Goal: Task Accomplishment & Management: Use online tool/utility

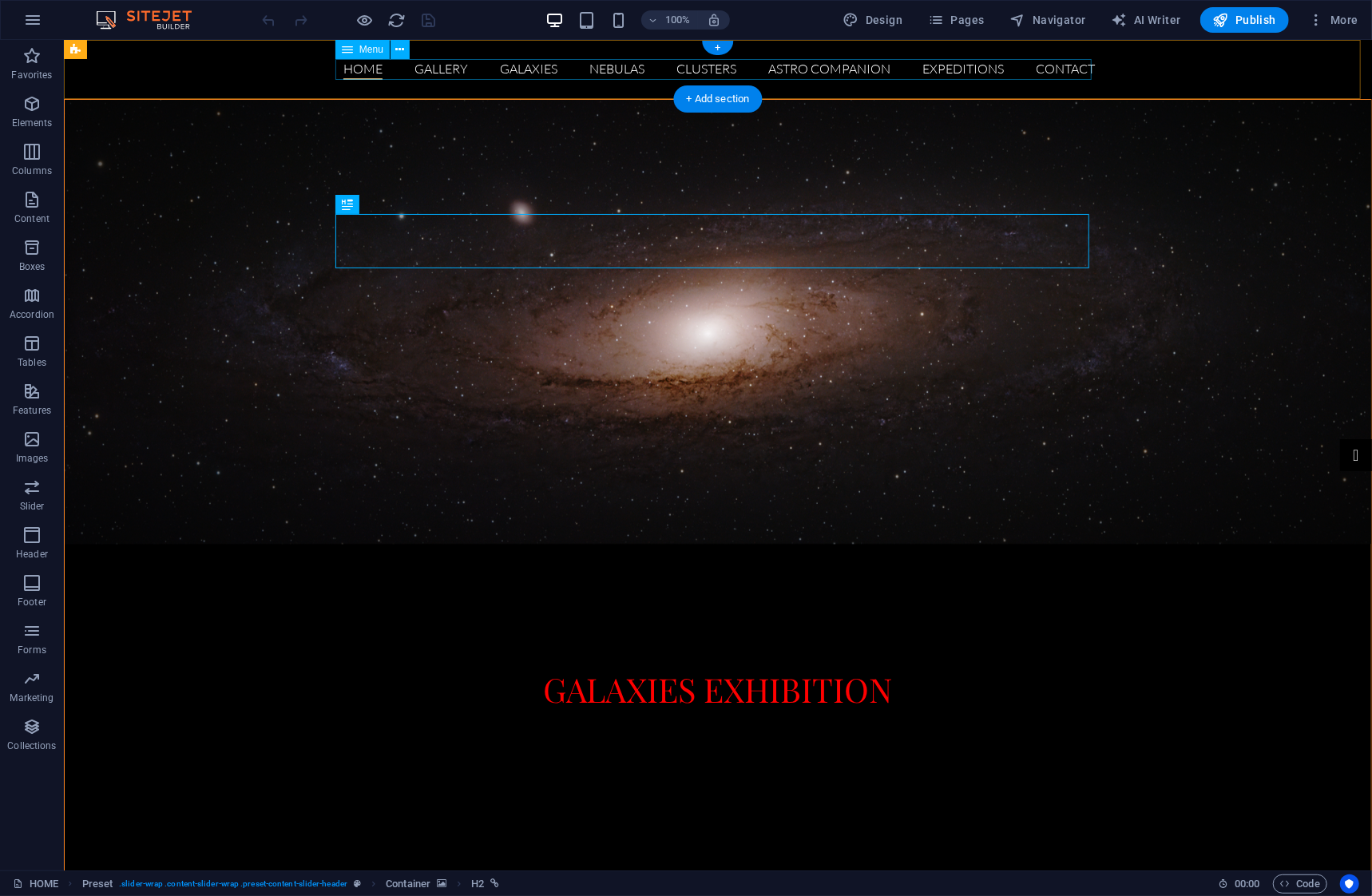
click at [811, 67] on nav "HOME GALLERY GALAXIES NEBULAS CLUSTERS ASTRO COMPANION EXPEDITIONS Contact" at bounding box center [716, 68] width 754 height 21
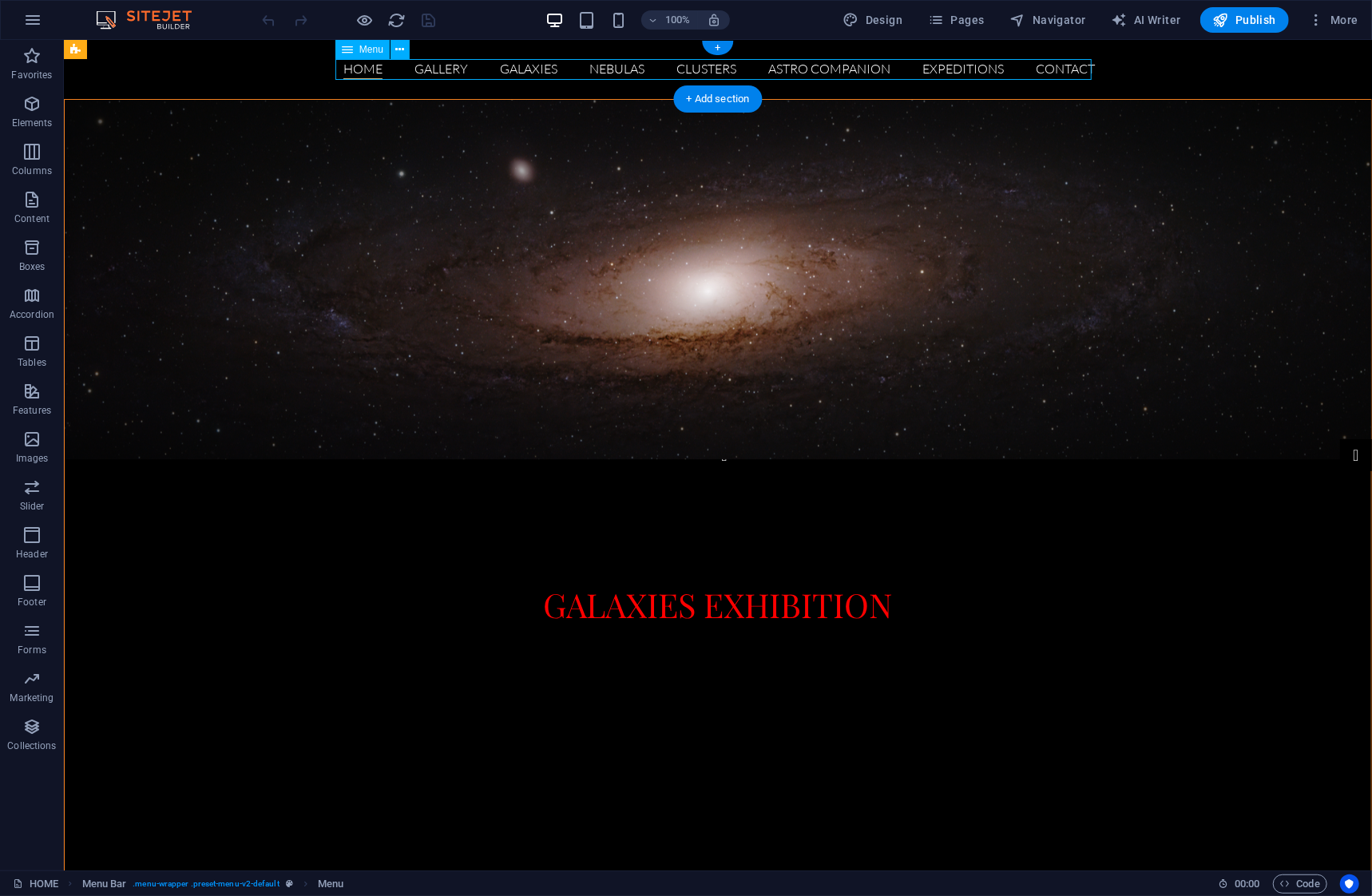
select select
select select "1"
select select
select select "2"
select select
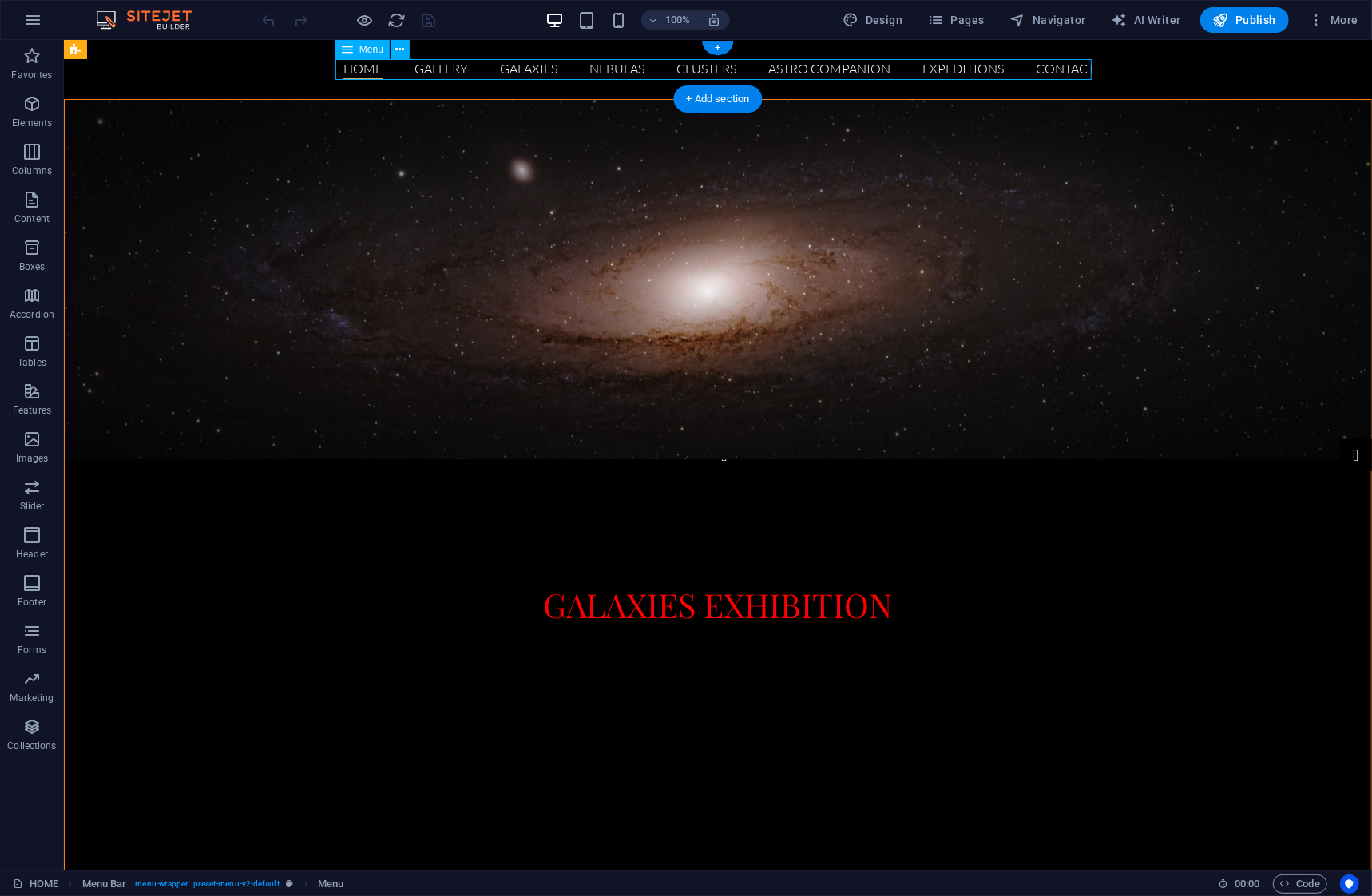
select select "3"
select select
select select "4"
select select
select select "6"
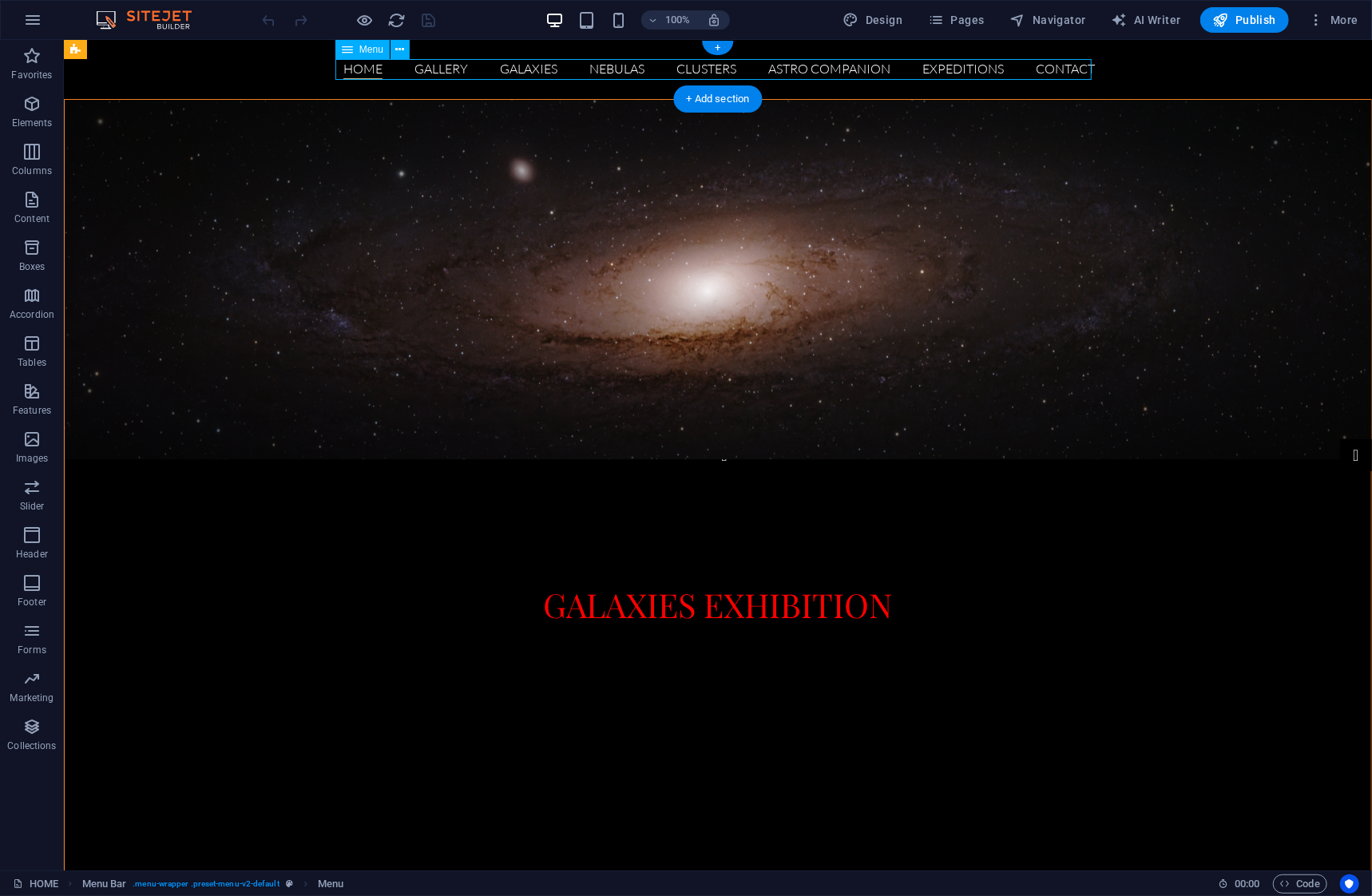
select select
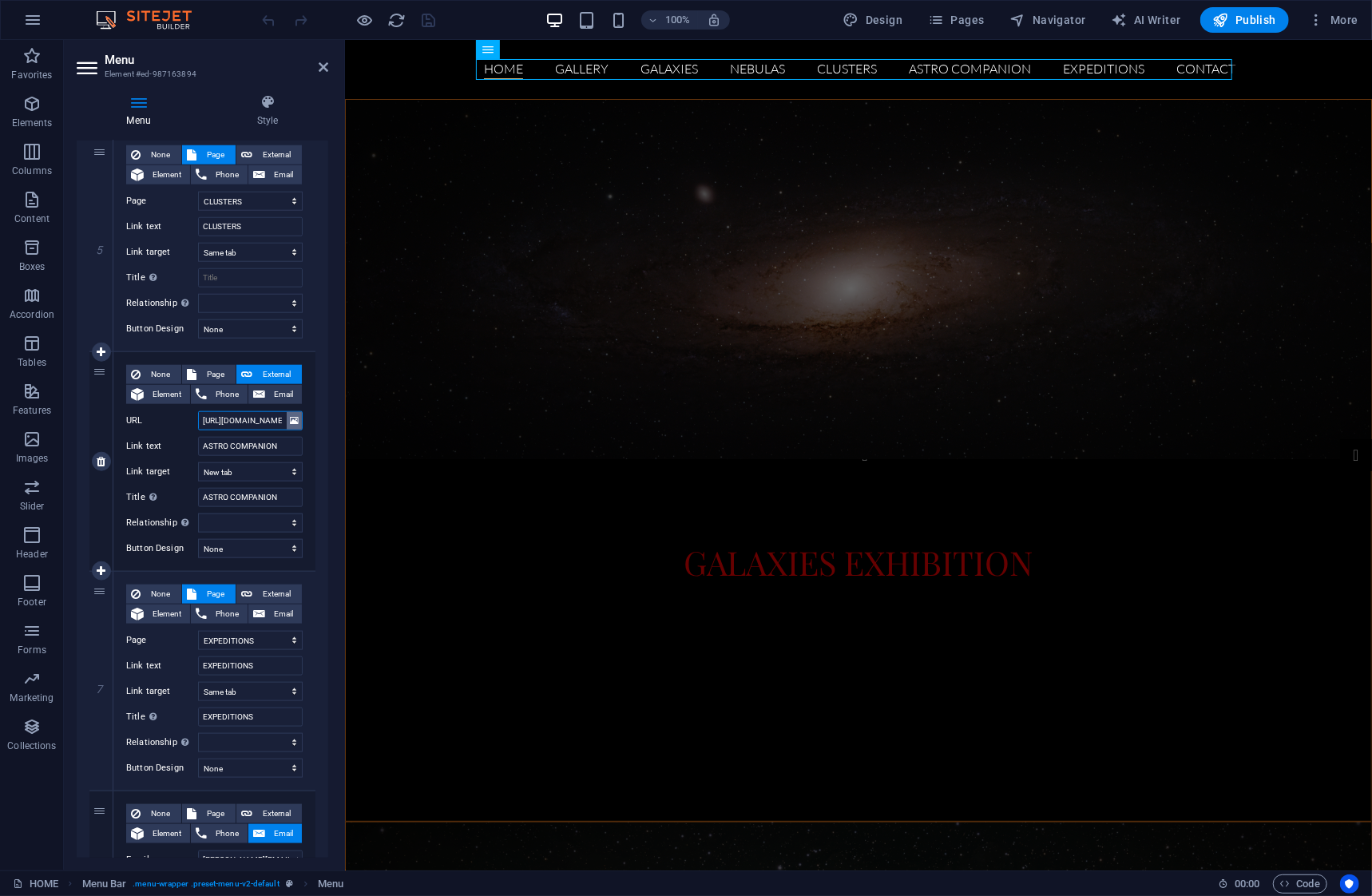
scroll to position [0, 32]
drag, startPoint x: 261, startPoint y: 416, endPoint x: 310, endPoint y: 416, distance: 49.0
click at [310, 416] on div "None Page External Element Phone Email Page HOME GALLERY GALAXIES NEBULAS CLUST…" at bounding box center [214, 461] width 202 height 219
click at [263, 422] on input "[URL][DOMAIN_NAME]" at bounding box center [250, 421] width 105 height 19
type input "http://[DOMAIN_NAME]:/"
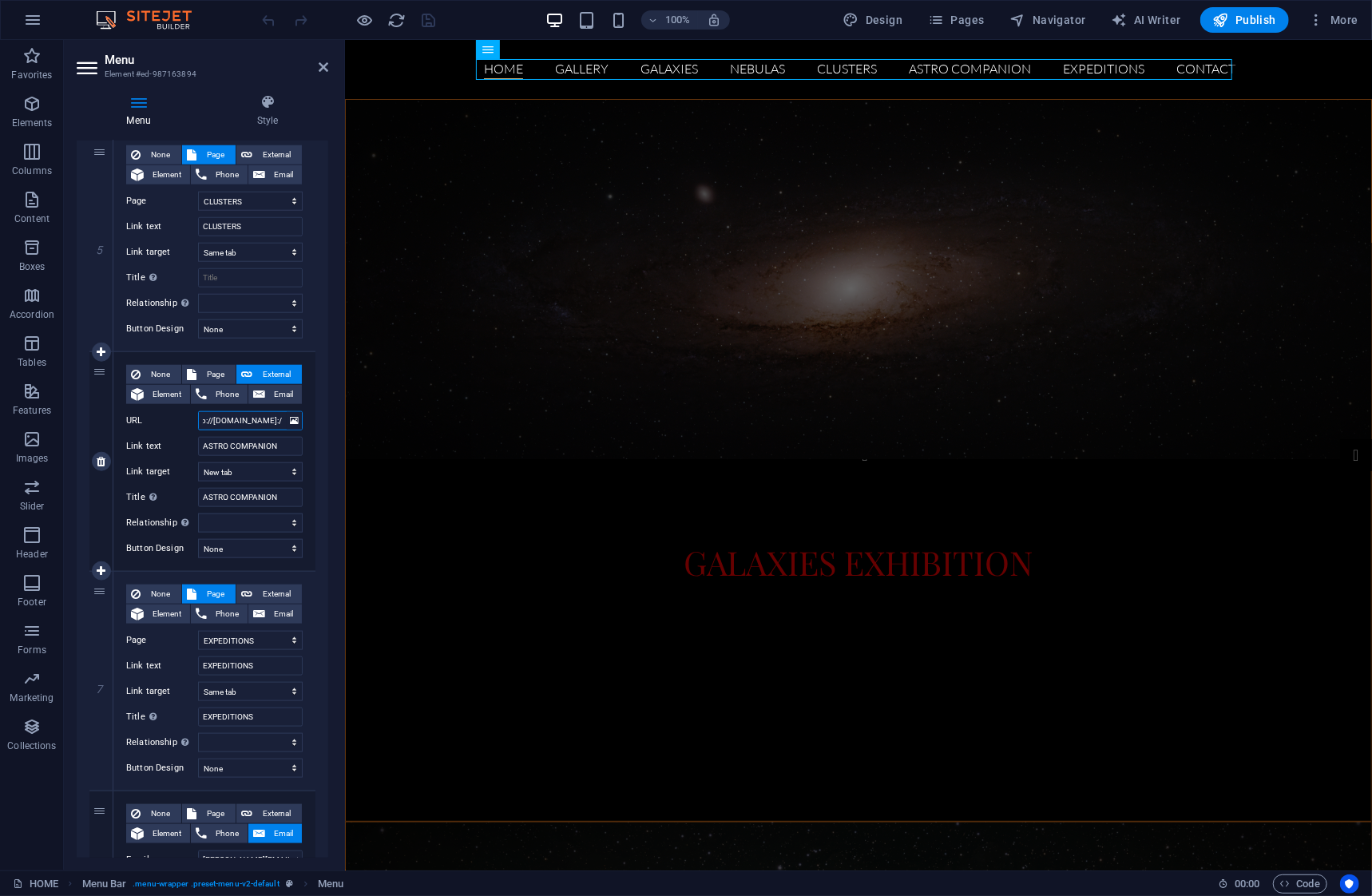
select select
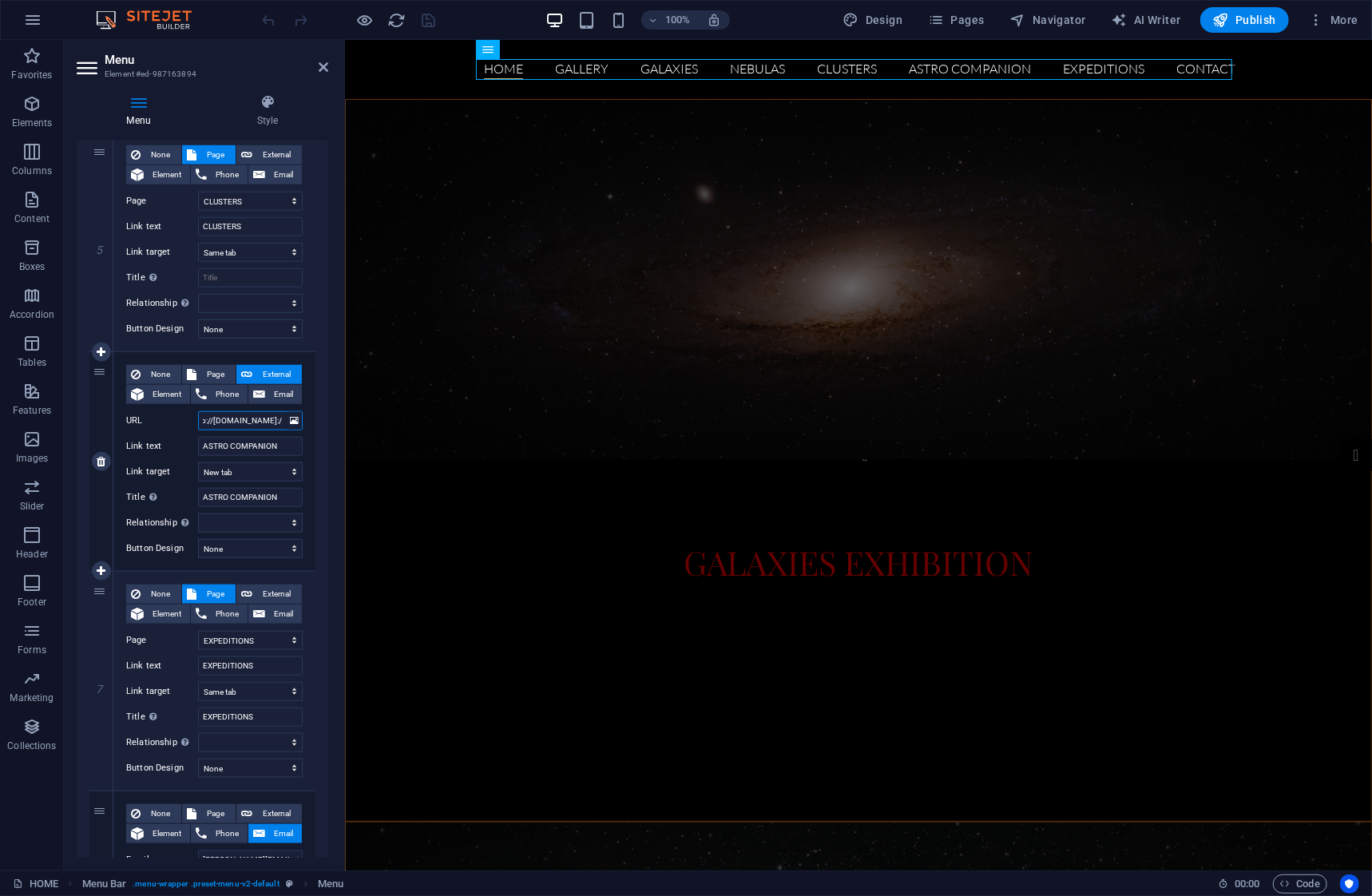
type input "[URL][DOMAIN_NAME]"
select select
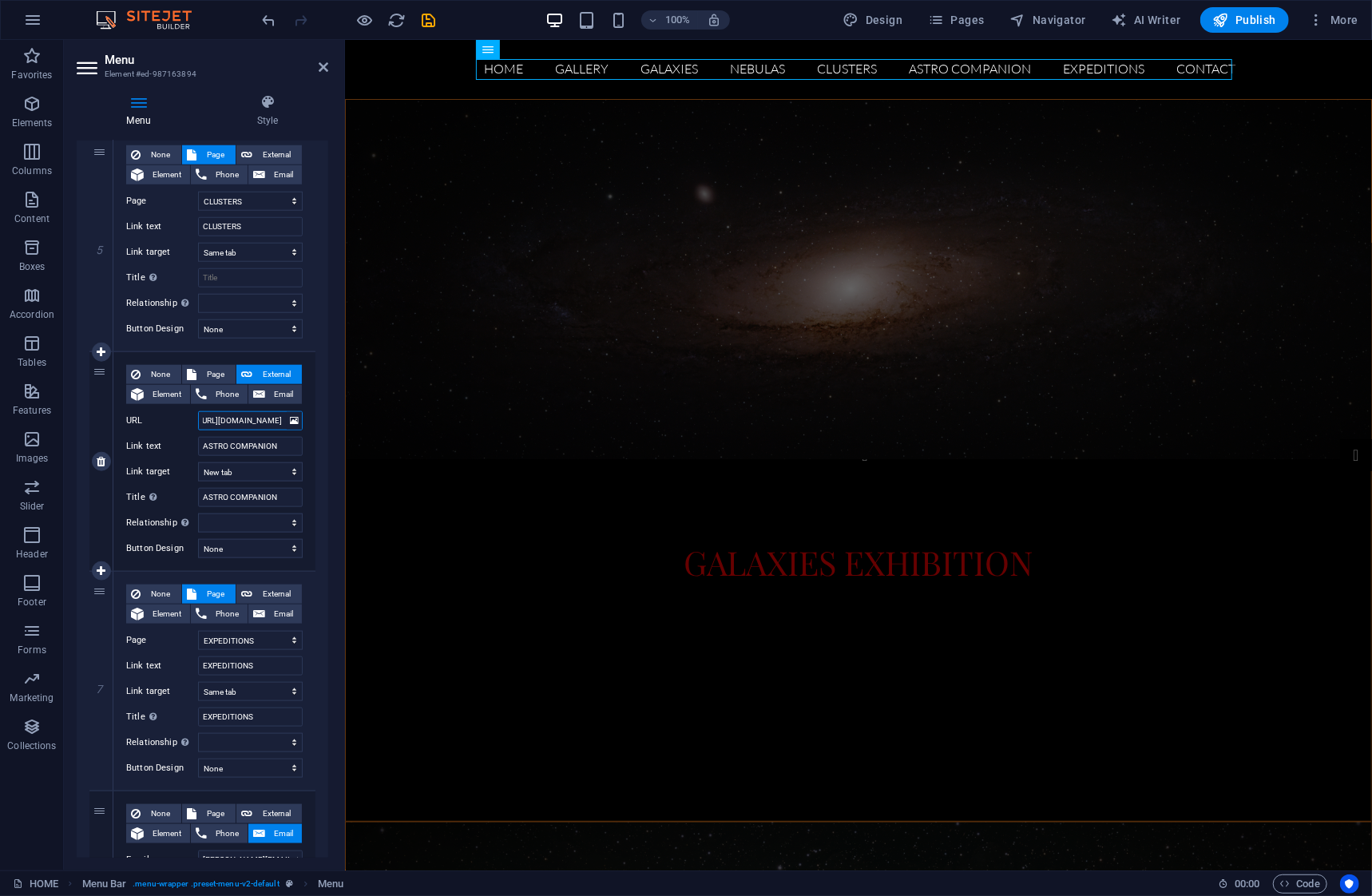
select select
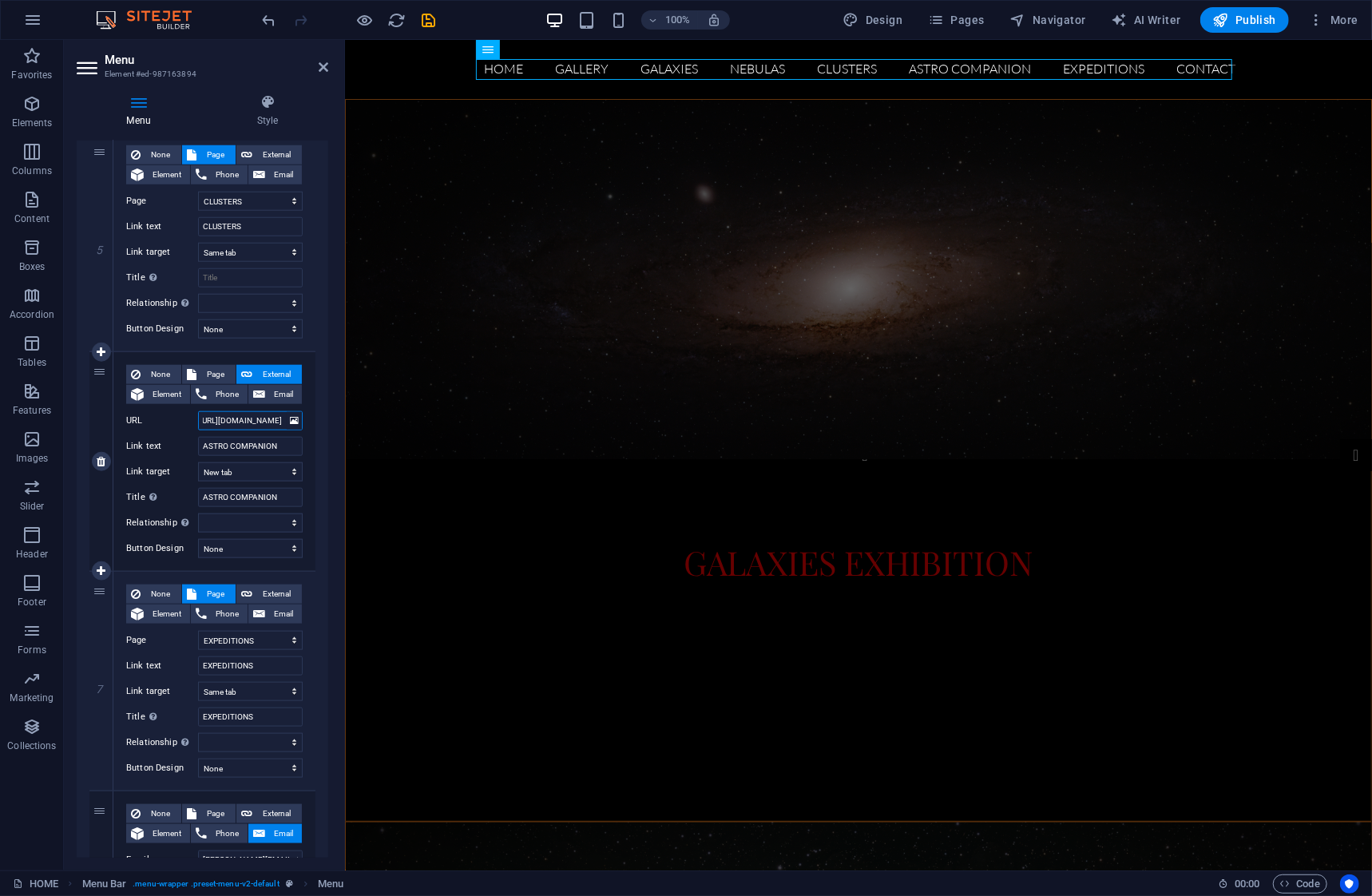
select select
type input "[URL][DOMAIN_NAME]"
click at [425, 22] on icon "save" at bounding box center [429, 20] width 18 height 18
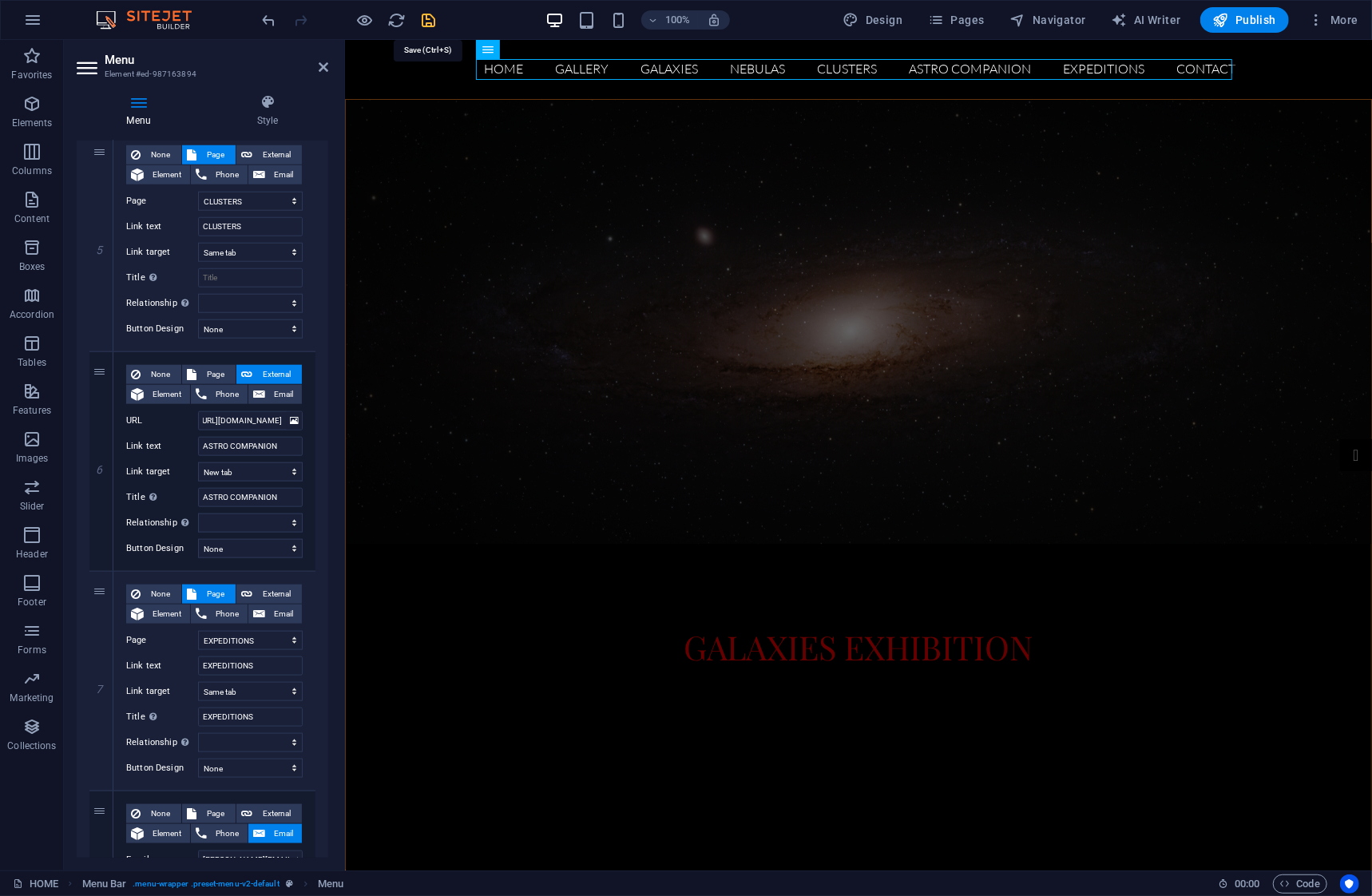
scroll to position [0, 0]
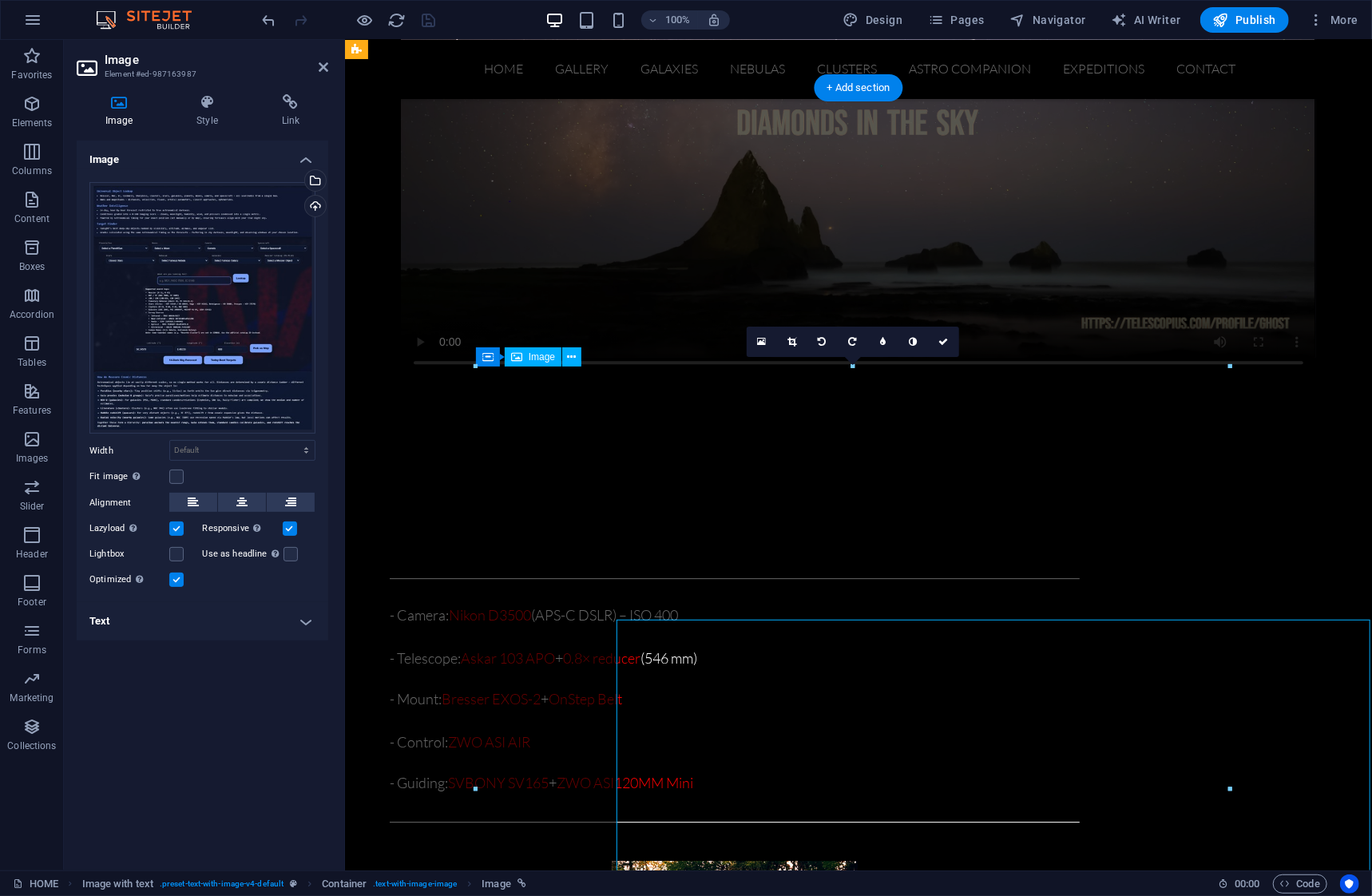
scroll to position [2542, 0]
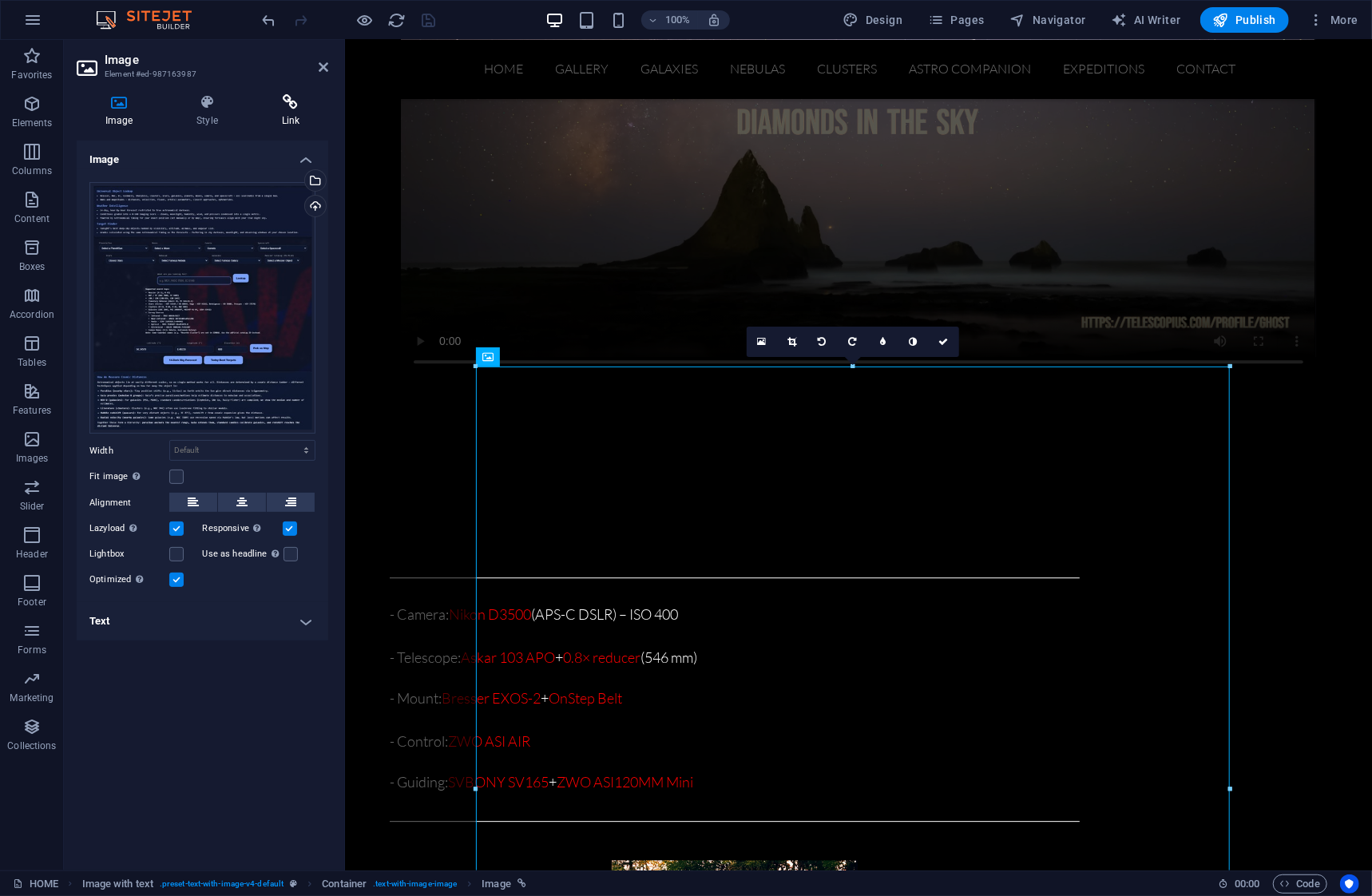
click at [293, 102] on icon at bounding box center [291, 101] width 75 height 16
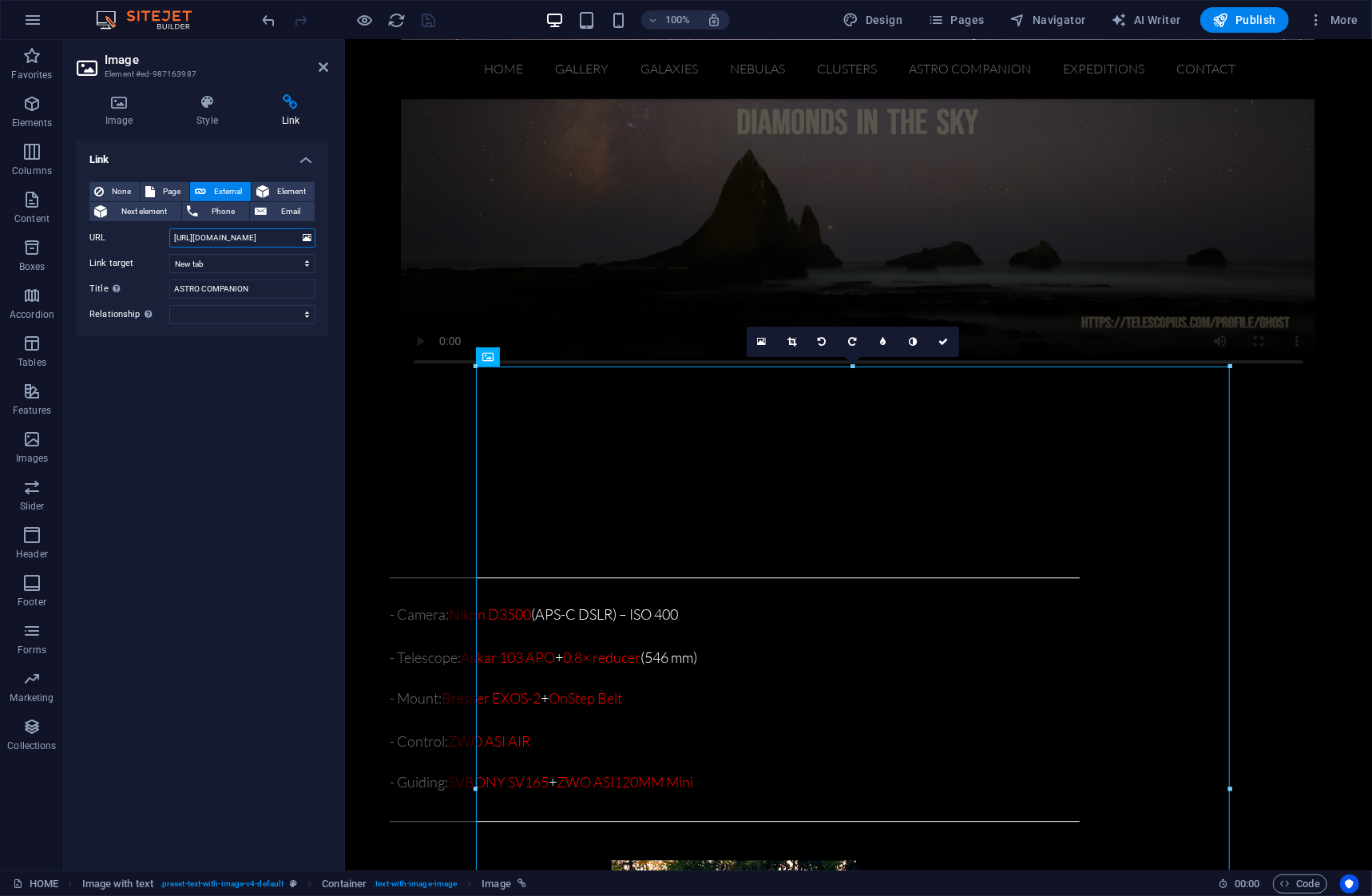
click at [287, 235] on input "[URL][DOMAIN_NAME]" at bounding box center [243, 238] width 146 height 19
type input "[URL][DOMAIN_NAME]"
click at [426, 17] on icon "save" at bounding box center [429, 20] width 18 height 18
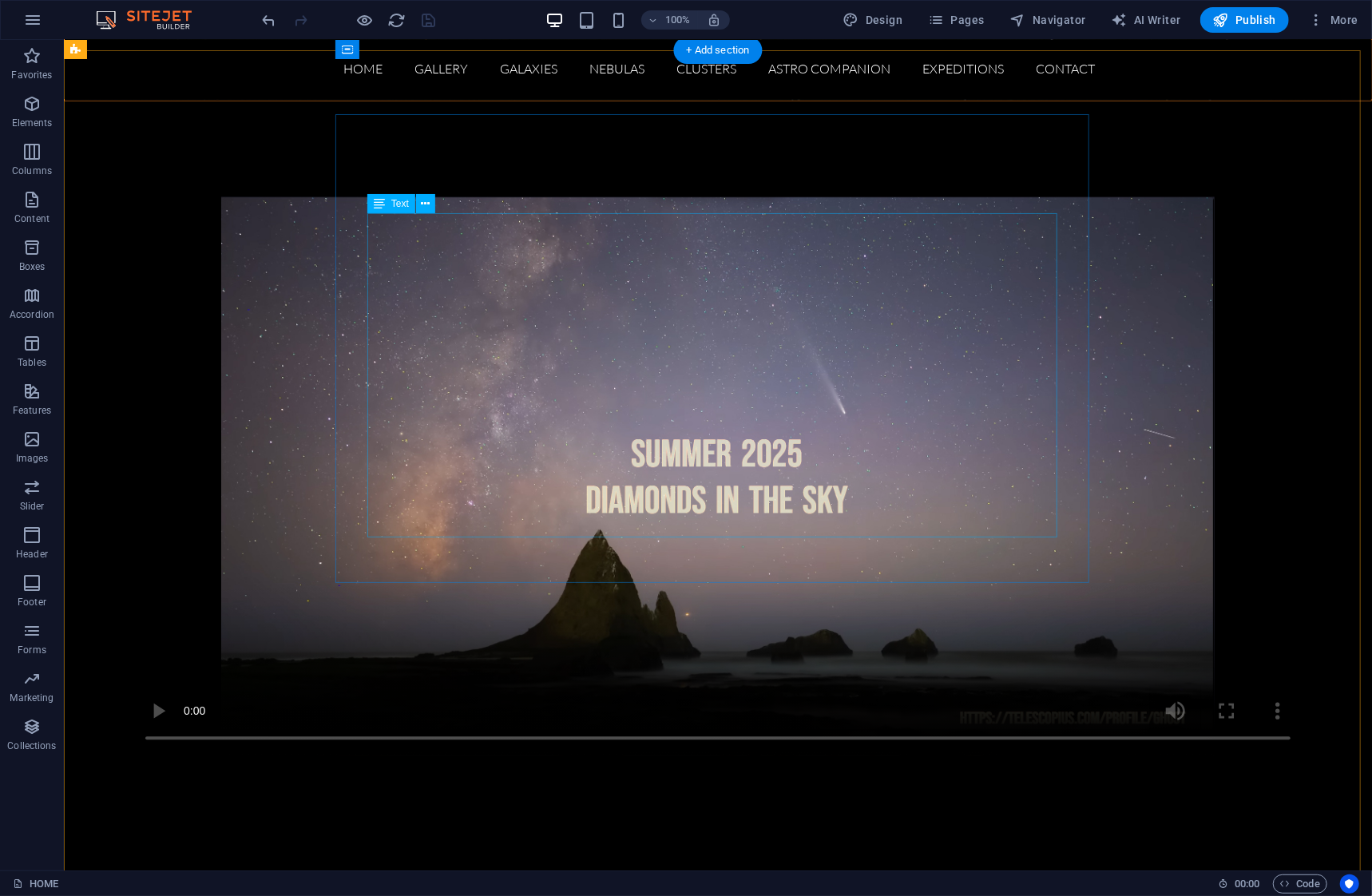
scroll to position [2555, 0]
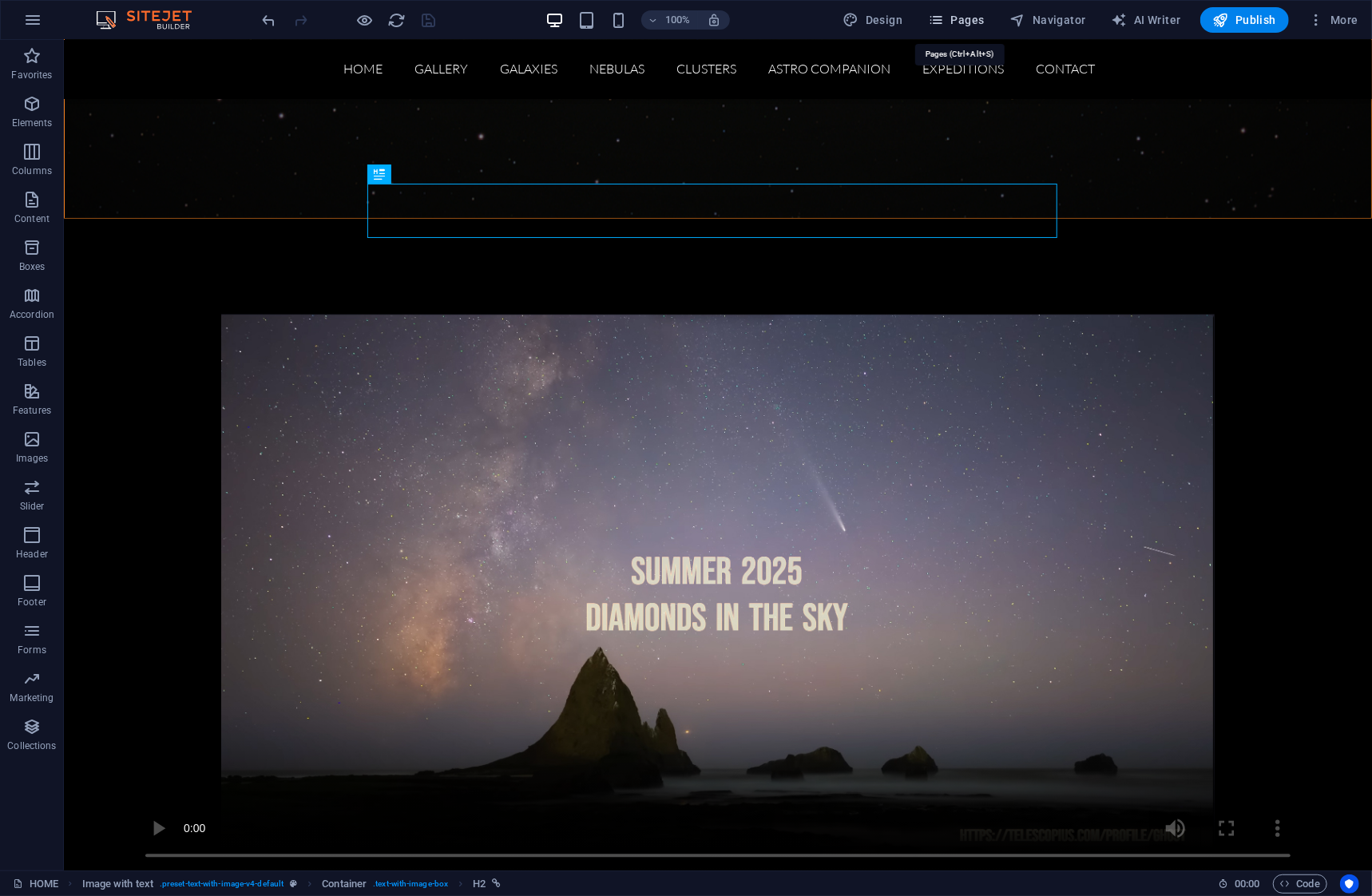
click at [970, 20] on span "Pages" at bounding box center [955, 19] width 56 height 16
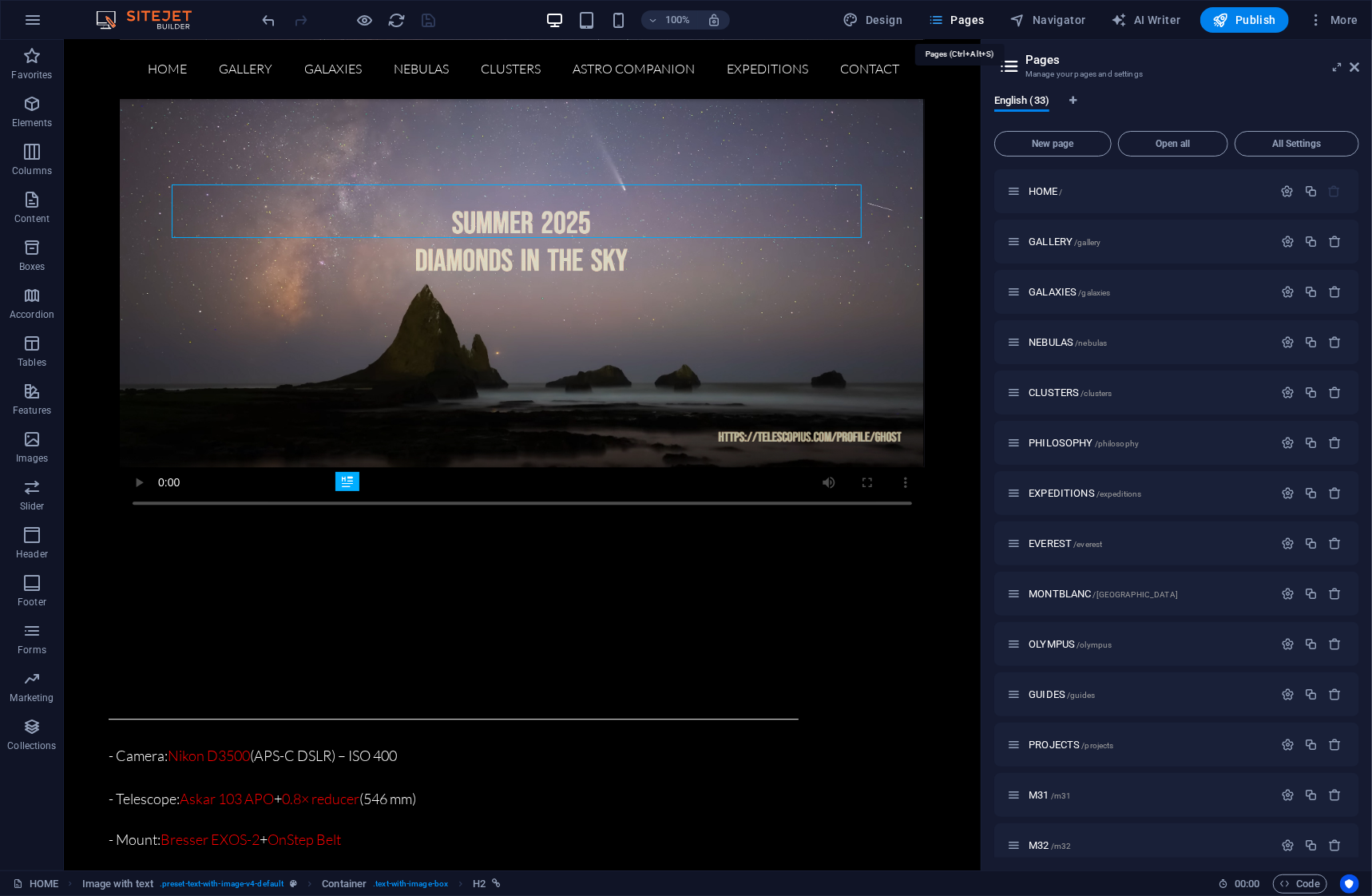
scroll to position [2203, 0]
click at [1062, 744] on span "PROJECTS /projects" at bounding box center [1070, 745] width 85 height 12
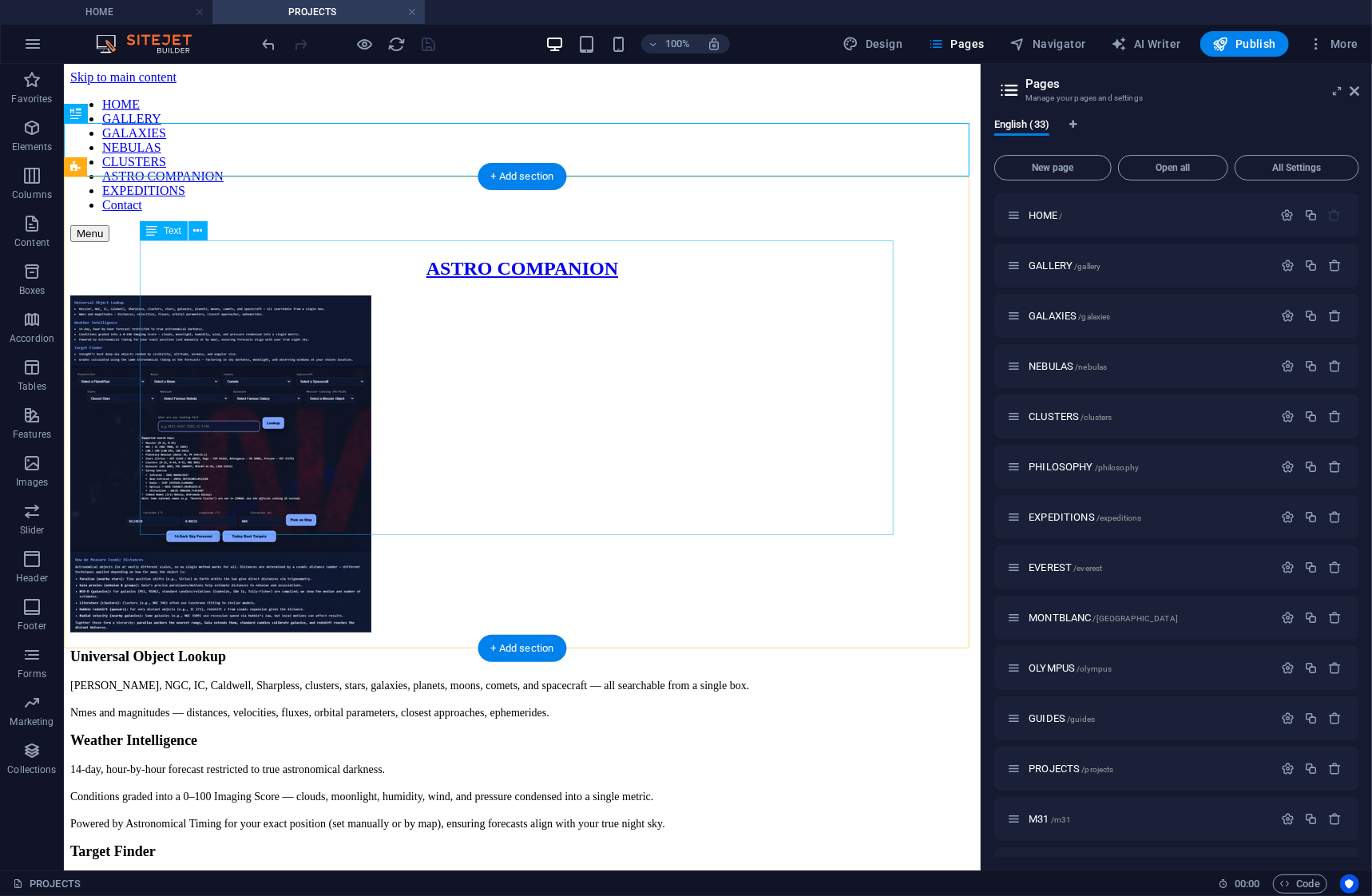
scroll to position [0, 0]
click at [283, 353] on figure at bounding box center [522, 465] width 904 height 340
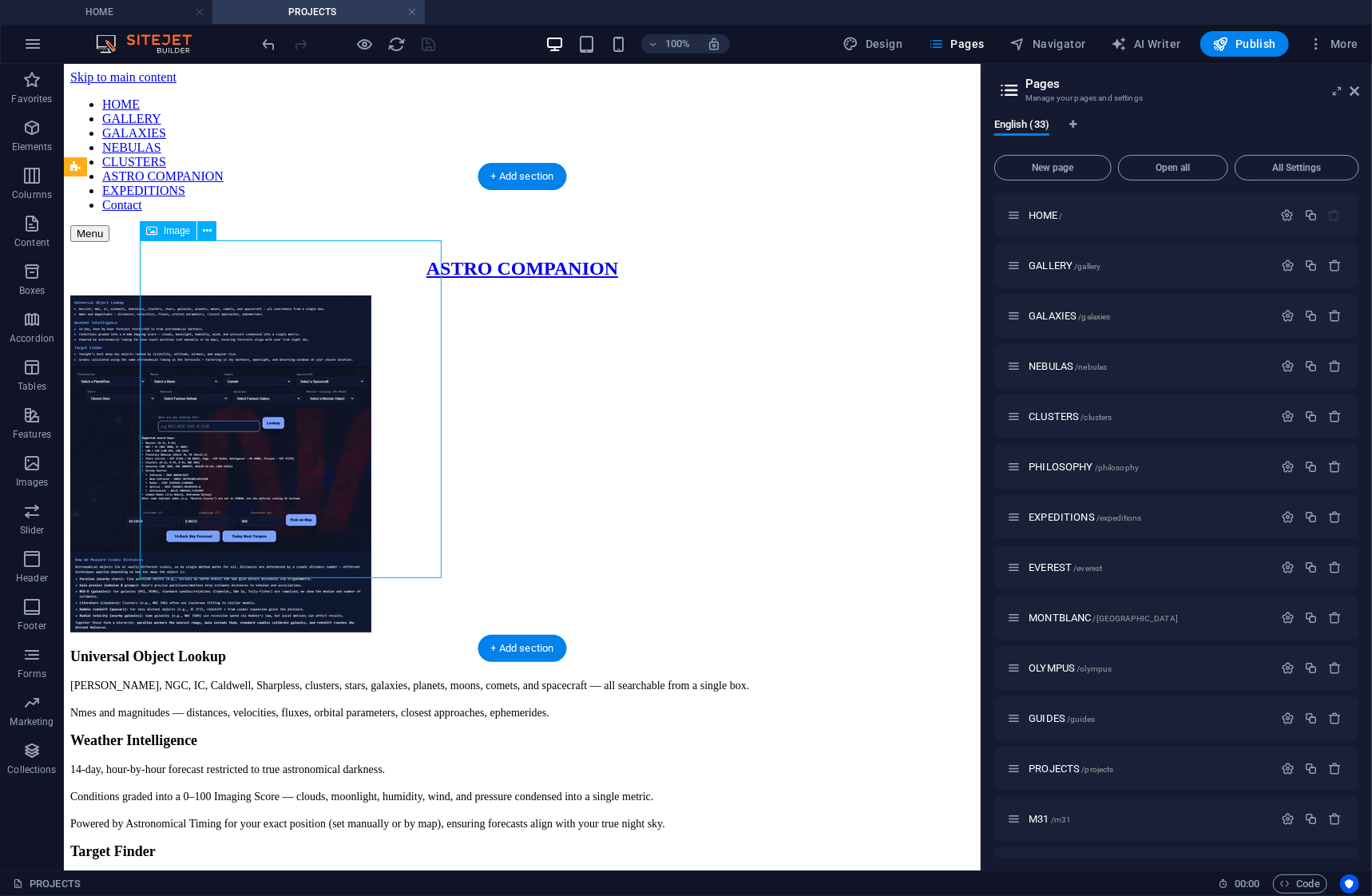
click at [283, 353] on figure at bounding box center [522, 465] width 904 height 340
select select "px"
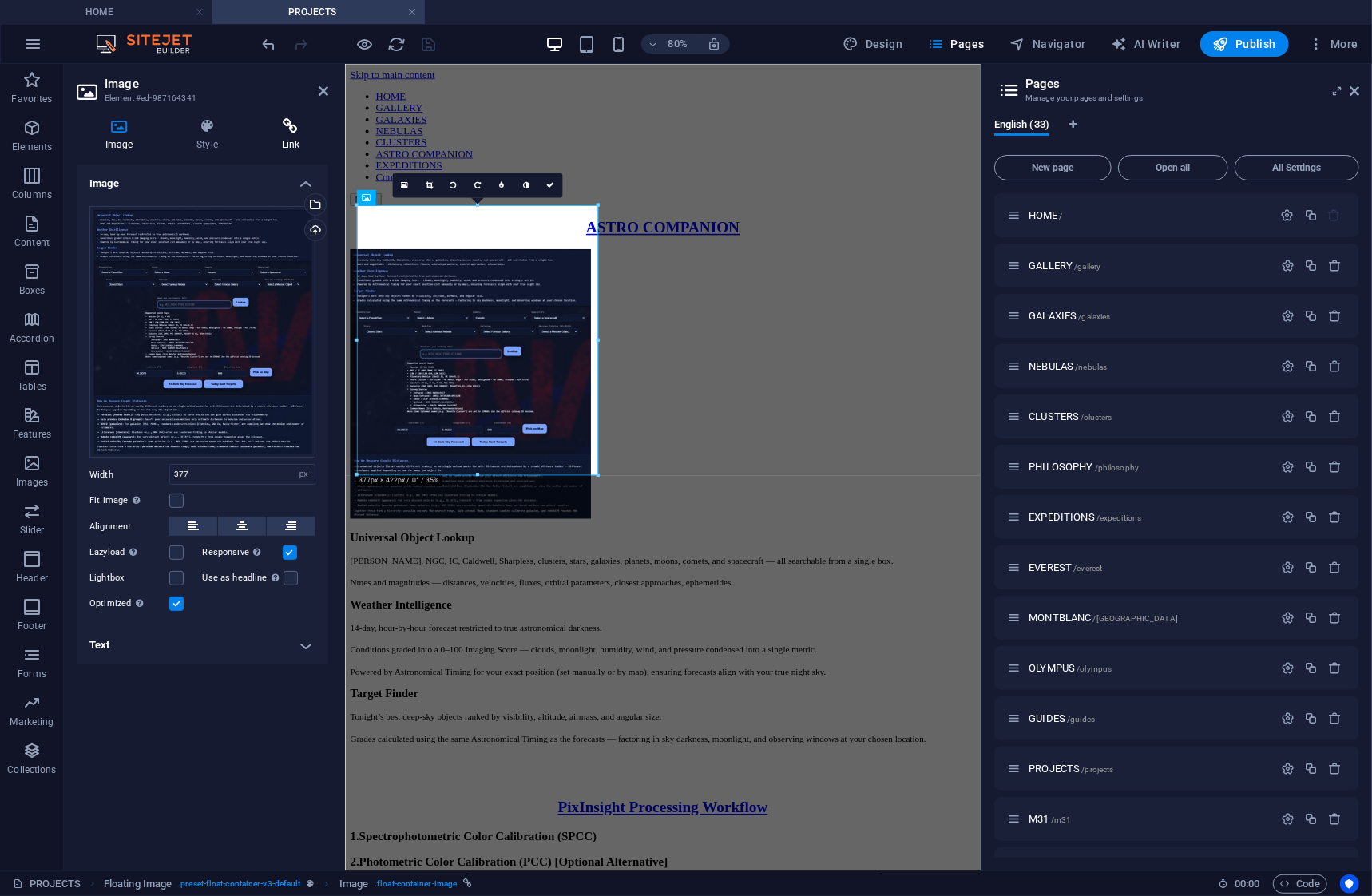
click at [295, 130] on icon at bounding box center [291, 126] width 75 height 16
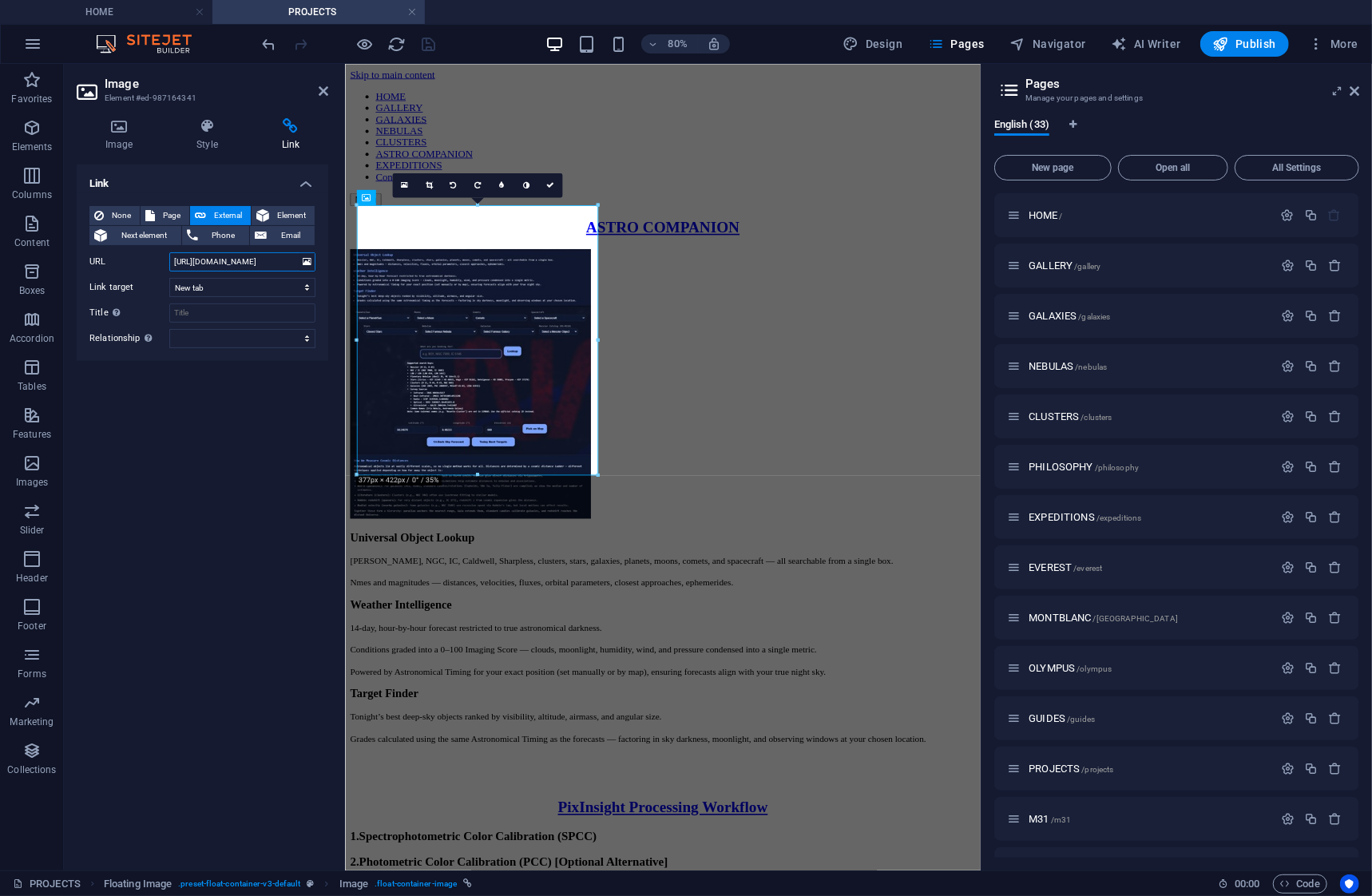
click at [283, 260] on input "[URL][DOMAIN_NAME]" at bounding box center [243, 262] width 146 height 19
type input "[URL][DOMAIN_NAME]"
click at [432, 49] on icon "save" at bounding box center [429, 44] width 18 height 18
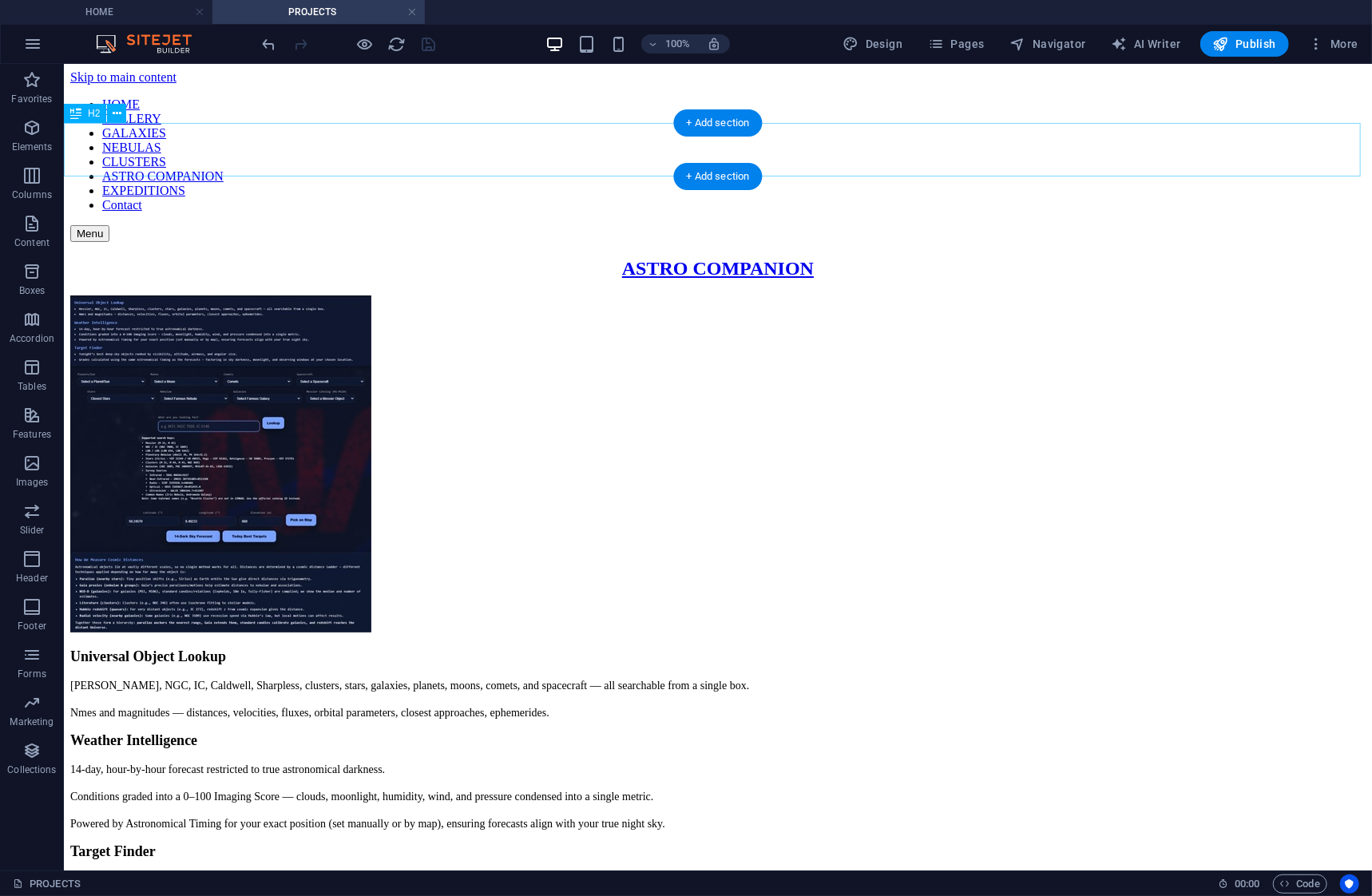
click at [698, 257] on div "ASTRO COMPANION" at bounding box center [717, 268] width 1295 height 22
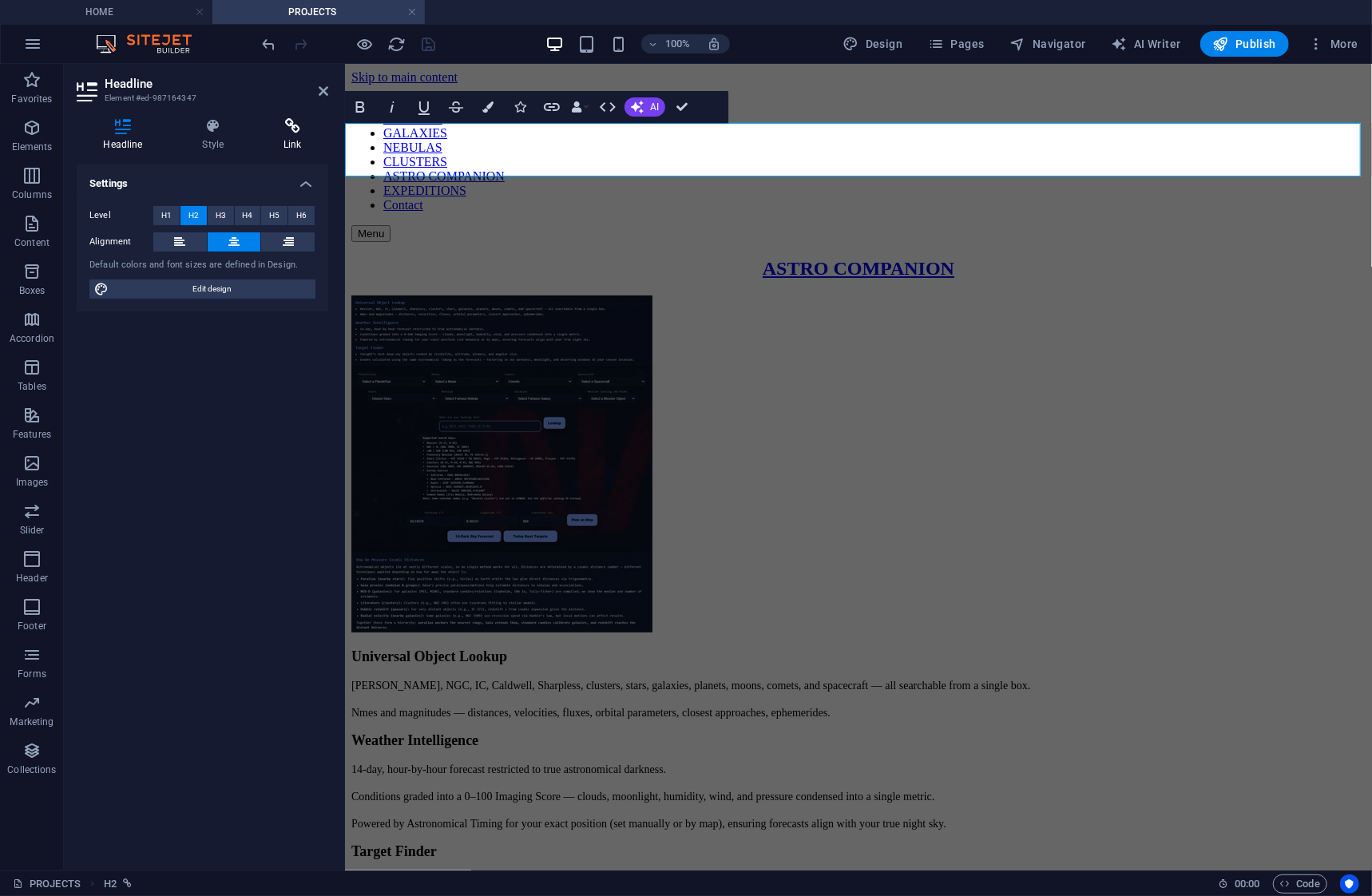
click at [288, 130] on icon at bounding box center [293, 126] width 71 height 16
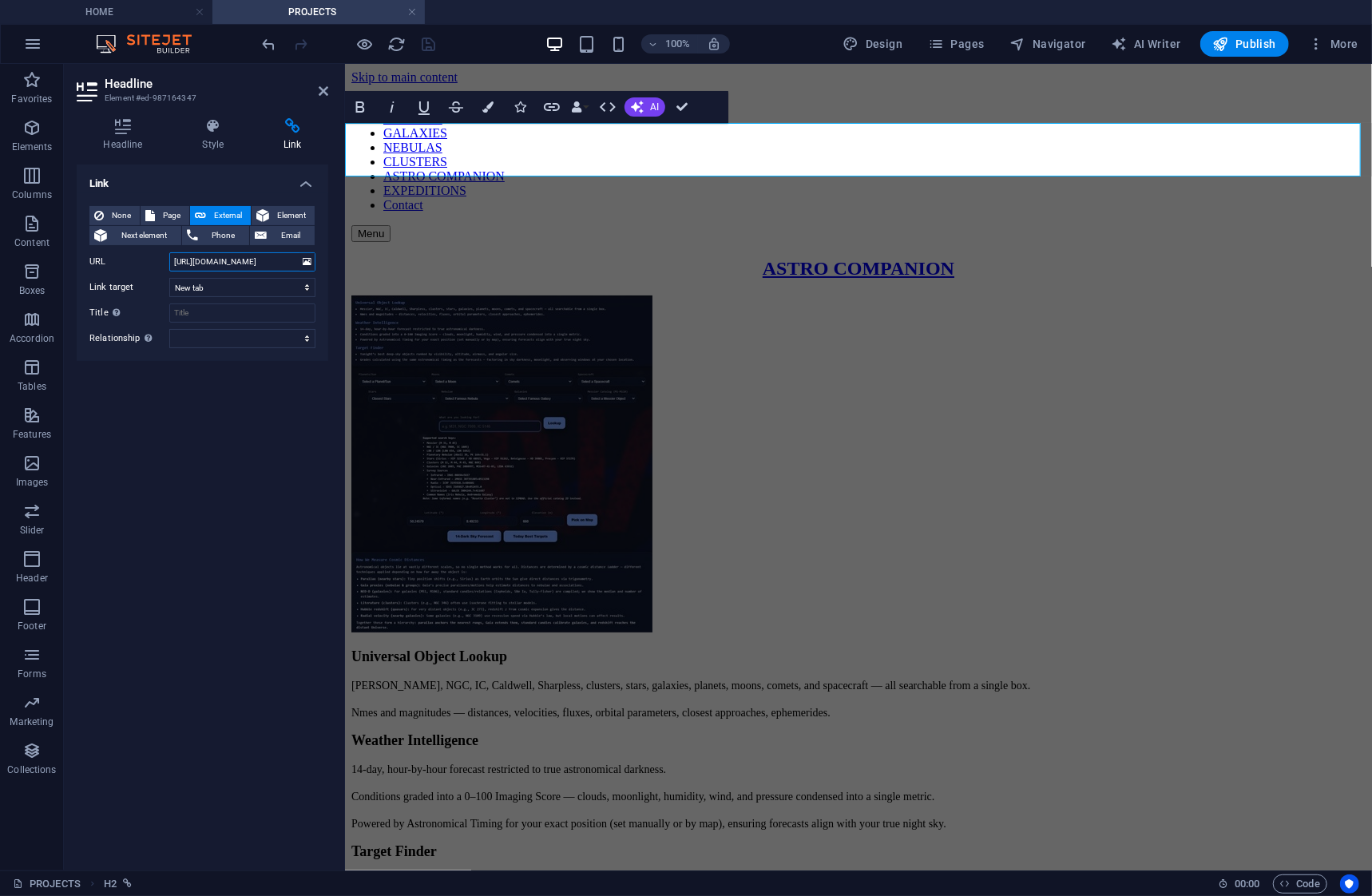
click at [278, 259] on input "[URL][DOMAIN_NAME]" at bounding box center [243, 262] width 146 height 19
type input "[URL][DOMAIN_NAME]"
click at [423, 41] on icon "save" at bounding box center [429, 44] width 18 height 18
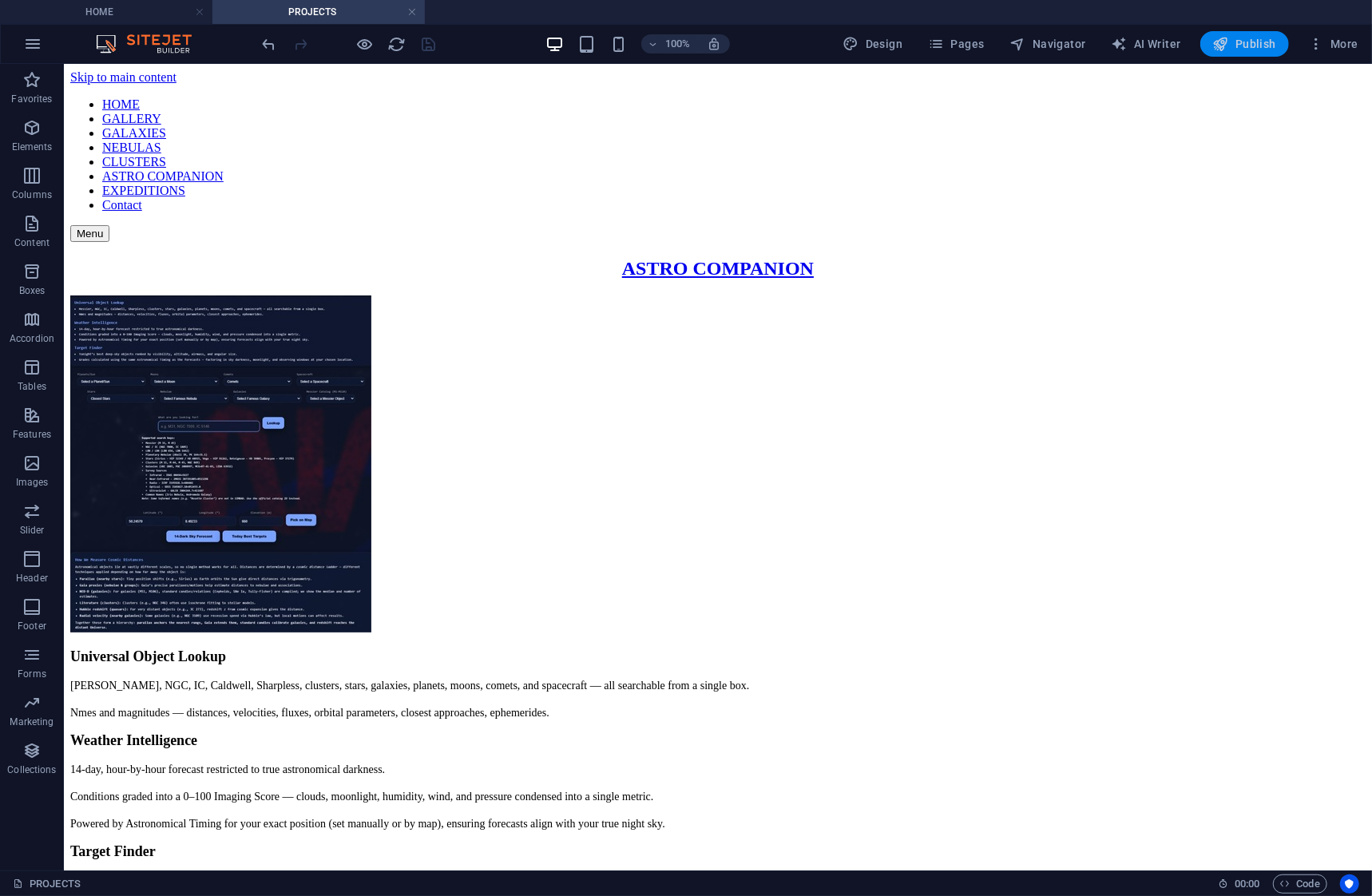
click at [1232, 49] on span "Publish" at bounding box center [1244, 43] width 63 height 16
